Goal: Task Accomplishment & Management: Use online tool/utility

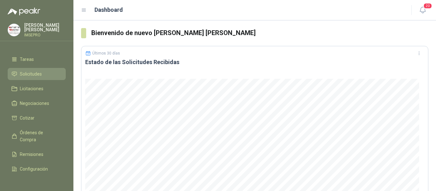
scroll to position [32, 0]
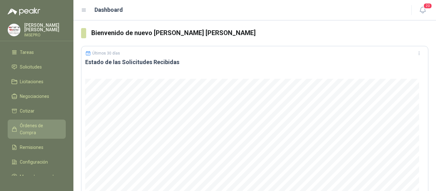
click at [46, 130] on span "Órdenes de Compra" at bounding box center [40, 129] width 40 height 14
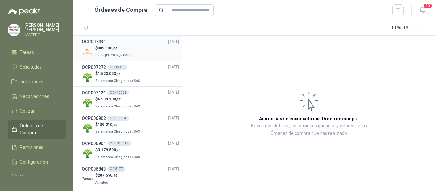
click at [126, 51] on div "$ 389.130 ,00 Santa [PERSON_NAME]" at bounding box center [130, 51] width 97 height 13
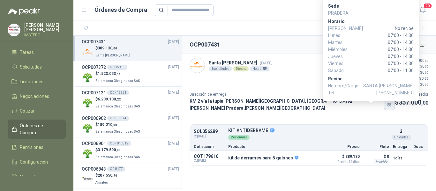
click at [390, 106] on icon "button" at bounding box center [390, 106] width 1 height 1
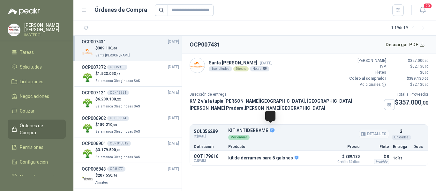
click at [271, 128] on icon at bounding box center [272, 130] width 5 height 4
click at [182, 11] on input "text" at bounding box center [191, 9] width 46 height 11
type input "******"
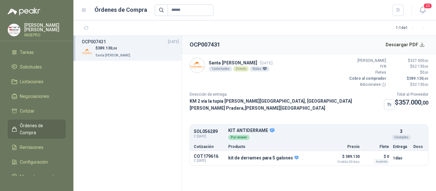
click at [131, 45] on div "OCP007431 [DATE]" at bounding box center [130, 41] width 97 height 7
click at [82, 38] on link "OCP007431 [DATE] $ 389.130 ,00 Santa [PERSON_NAME]" at bounding box center [130, 48] width 97 height 20
click at [422, 44] on button "Descargar PDF" at bounding box center [405, 44] width 47 height 13
click at [37, 149] on span "Remisiones" at bounding box center [32, 147] width 24 height 7
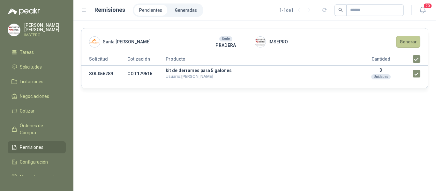
click at [406, 42] on button "Generar" at bounding box center [408, 42] width 24 height 12
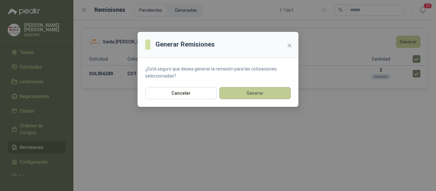
click at [264, 94] on button "Generar" at bounding box center [255, 93] width 72 height 12
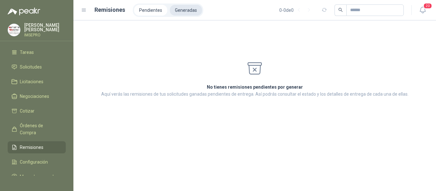
click at [188, 8] on li "Generadas" at bounding box center [186, 10] width 32 height 11
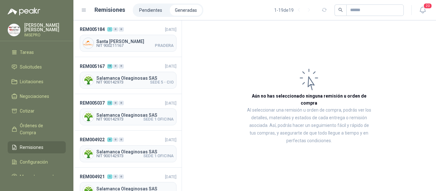
click at [176, 11] on li "Generadas" at bounding box center [186, 10] width 32 height 11
click at [180, 10] on li "Generadas" at bounding box center [186, 10] width 32 height 11
click at [149, 42] on span "Santa [PERSON_NAME]" at bounding box center [134, 41] width 77 height 4
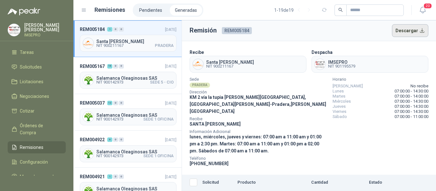
click at [414, 31] on button "Descargar" at bounding box center [410, 30] width 37 height 13
